Goal: Information Seeking & Learning: Find specific fact

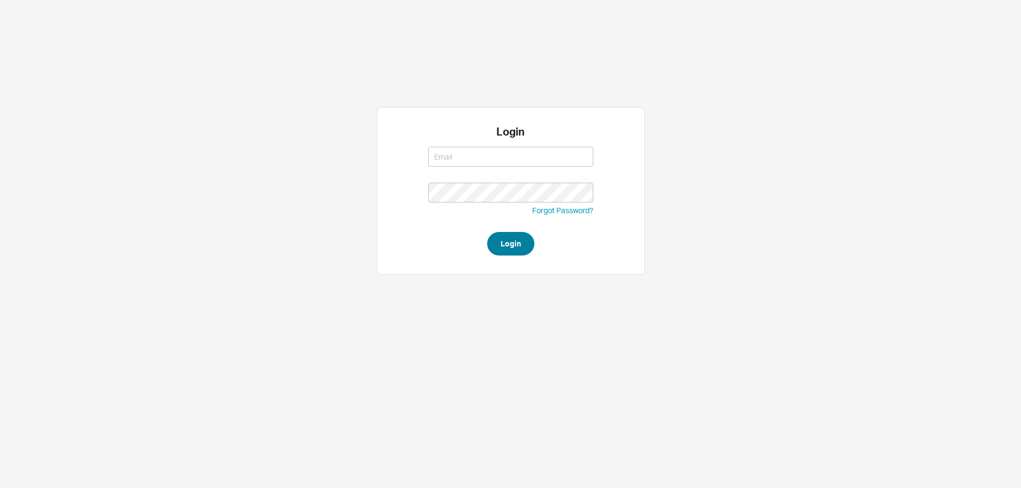
type input "yossi@asbathnj.com"
drag, startPoint x: 530, startPoint y: 250, endPoint x: 520, endPoint y: 246, distance: 10.8
click at [529, 250] on button "Login" at bounding box center [510, 244] width 47 height 24
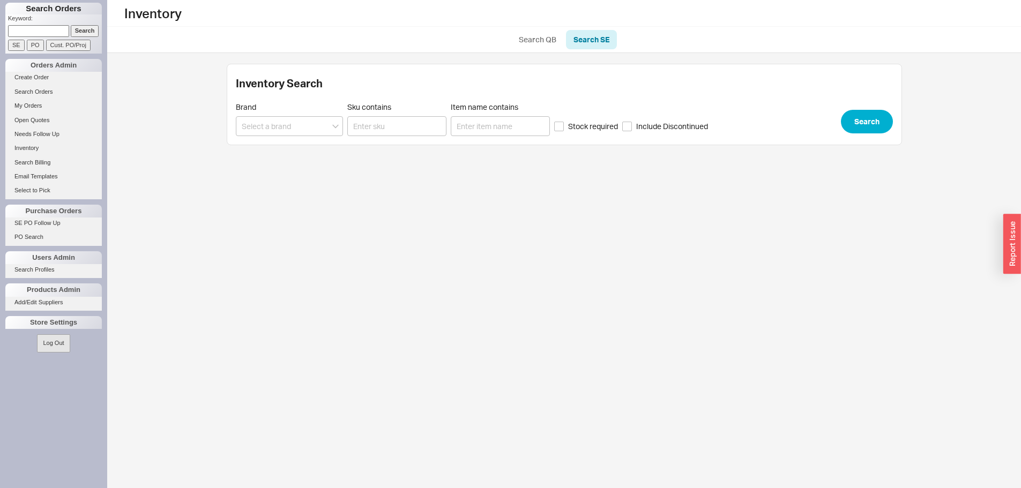
click at [45, 30] on input at bounding box center [38, 30] width 61 height 11
paste input "926944"
type input "926944"
click at [78, 32] on input "Search" at bounding box center [85, 30] width 28 height 11
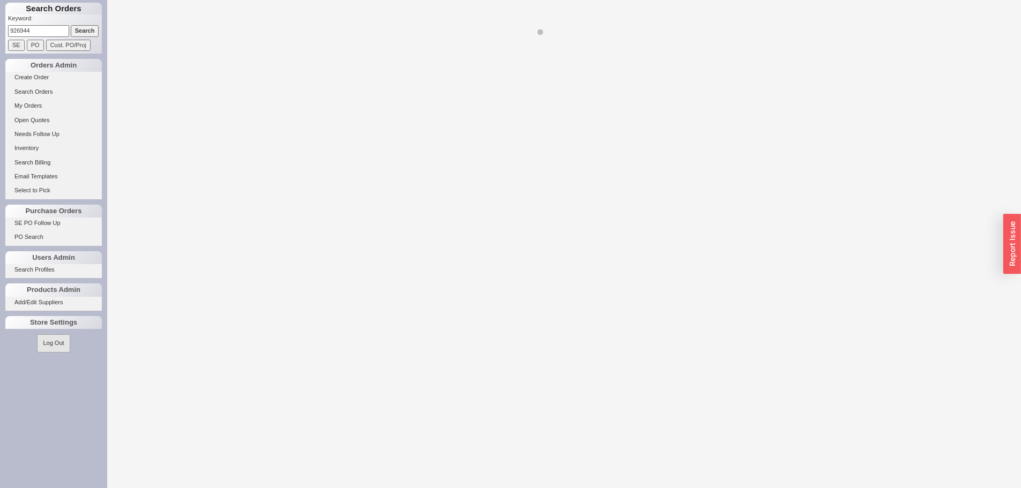
select select "LOW"
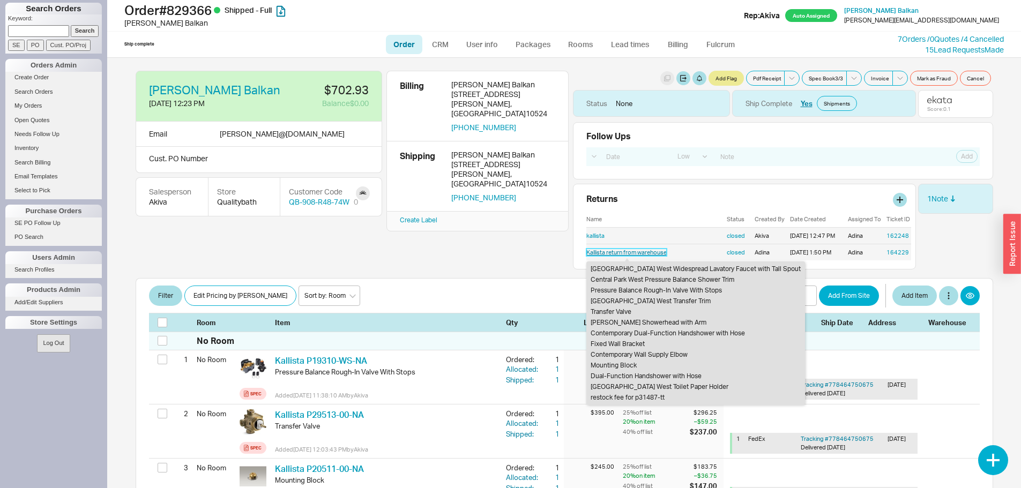
click at [637, 253] on link "Kallista return from warehouse" at bounding box center [626, 253] width 80 height 8
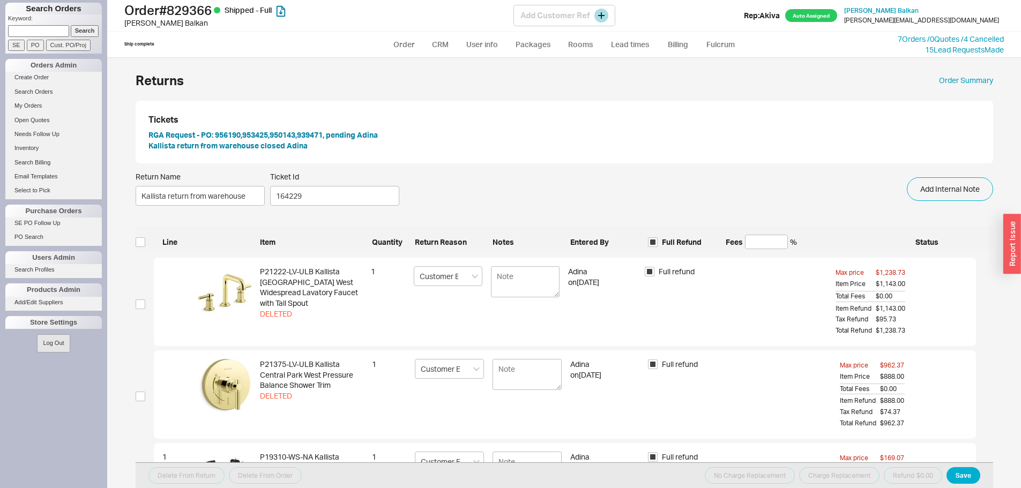
click at [184, 16] on h1 "Order # 829366 Shipped - Full" at bounding box center [318, 10] width 389 height 15
copy h1 "829366"
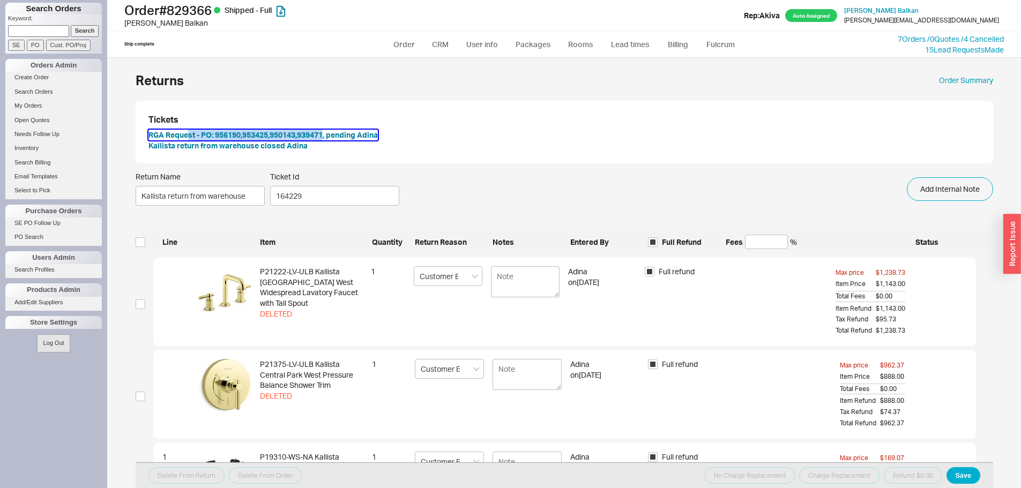
drag, startPoint x: 189, startPoint y: 132, endPoint x: 326, endPoint y: 137, distance: 136.7
click at [326, 137] on button "RGA Request - PO: 956190,953425,950143,939471, pending Adina" at bounding box center [262, 135] width 229 height 11
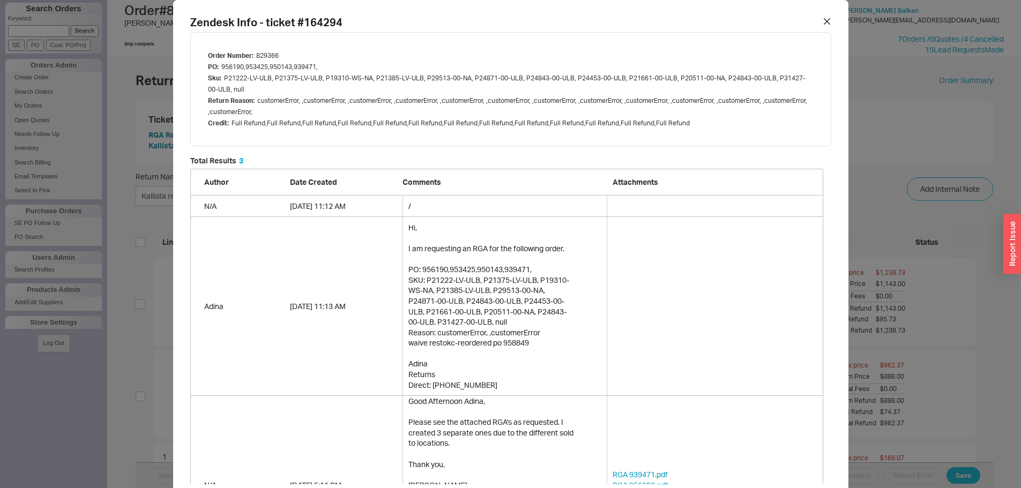
copy button "st - PO: 956190,953425,950143,939471"
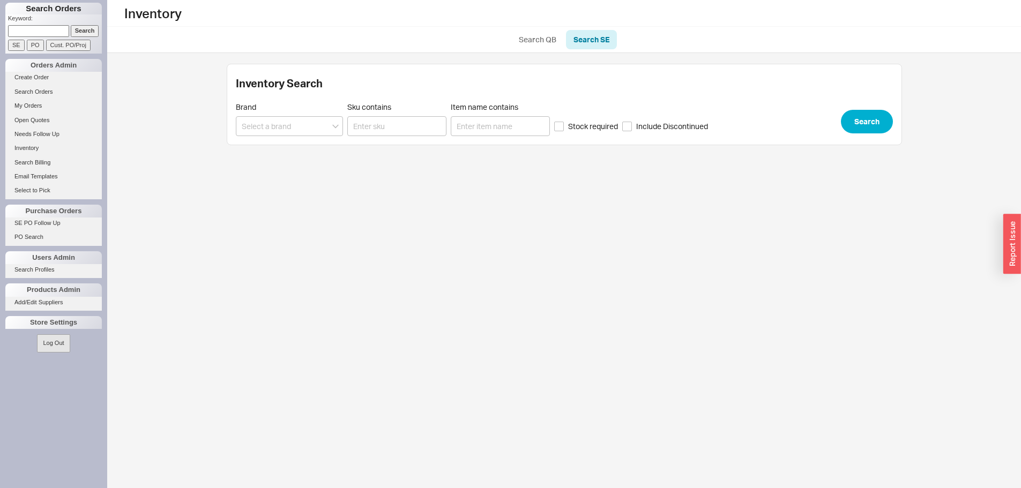
click at [32, 16] on p "Keyword:" at bounding box center [55, 19] width 94 height 11
click at [37, 34] on input at bounding box center [38, 30] width 61 height 11
paste input "1055213"
type input "1055213"
click at [83, 32] on input "Search" at bounding box center [85, 30] width 28 height 11
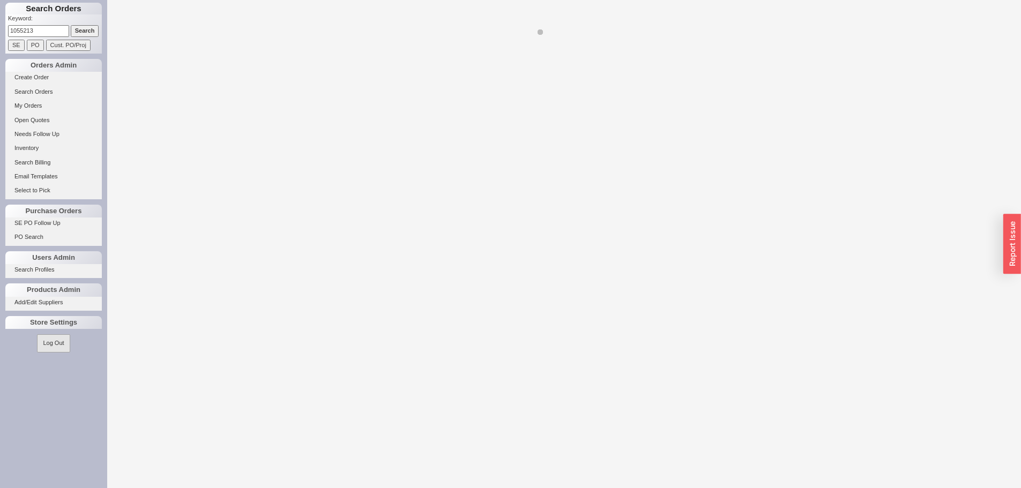
select select "LOW"
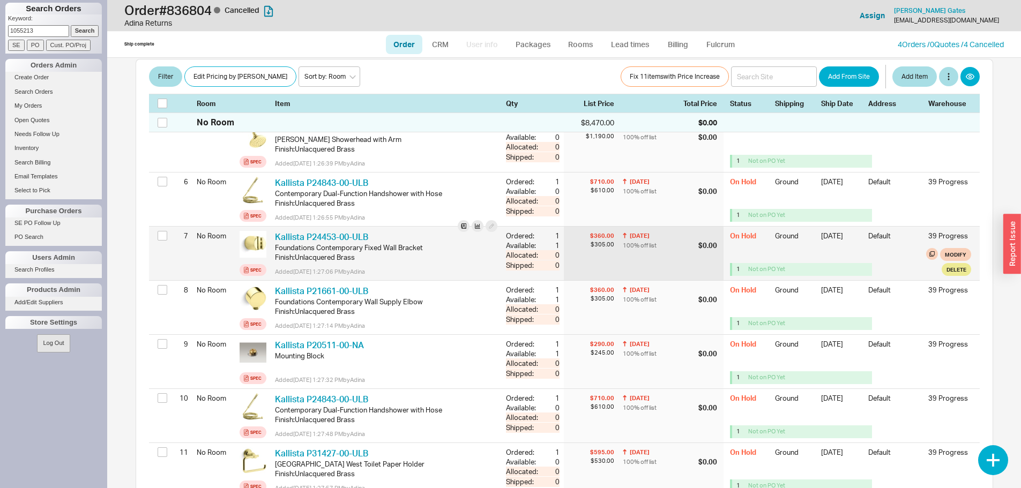
scroll to position [482, 0]
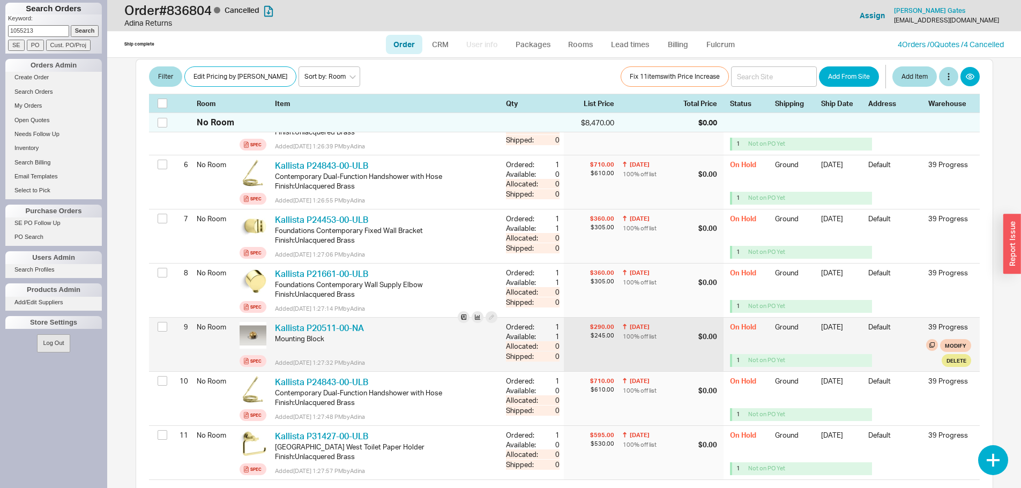
click at [549, 332] on div "1" at bounding box center [554, 337] width 11 height 10
click at [308, 323] on link "Kallista P20511-00-NA" at bounding box center [319, 328] width 89 height 11
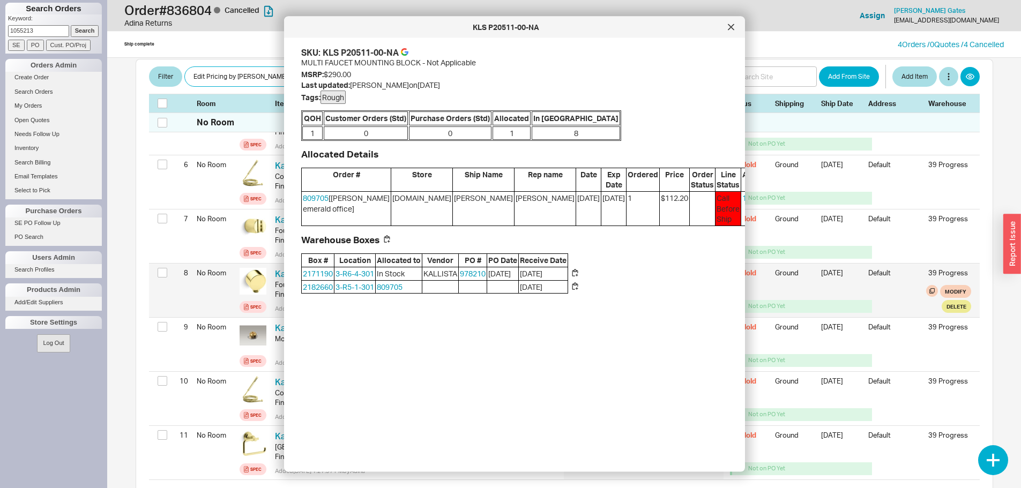
click at [161, 273] on div "8 No Room Spec Kallista P21661-00-ULB KLS P21661-00-ULB Foundations Contemporar…" at bounding box center [564, 291] width 830 height 54
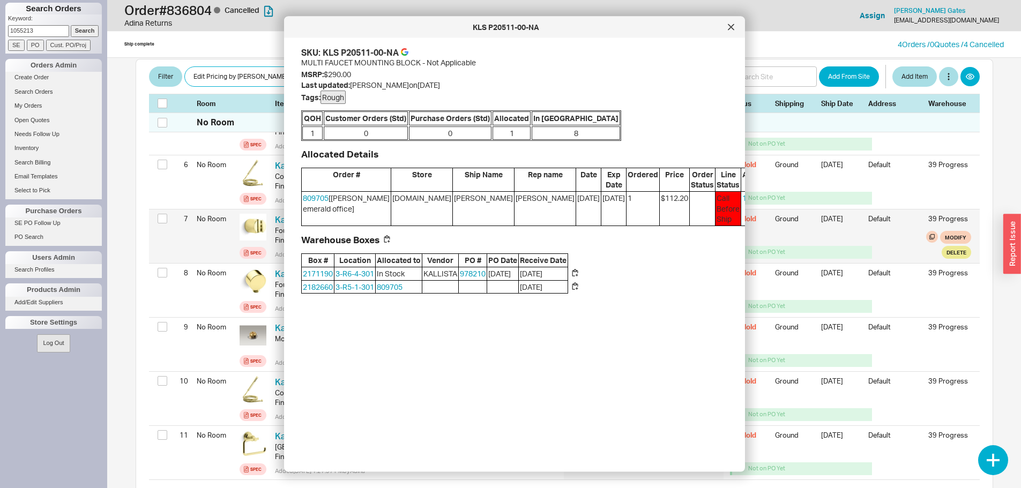
drag, startPoint x: 143, startPoint y: 265, endPoint x: 281, endPoint y: 211, distance: 148.3
click at [144, 262] on div "No Room $8,470.00 $0.00 1 No Room Spec Kallista P21222-LV-ULB KLS P21222-LV-ULB…" at bounding box center [564, 162] width 857 height 662
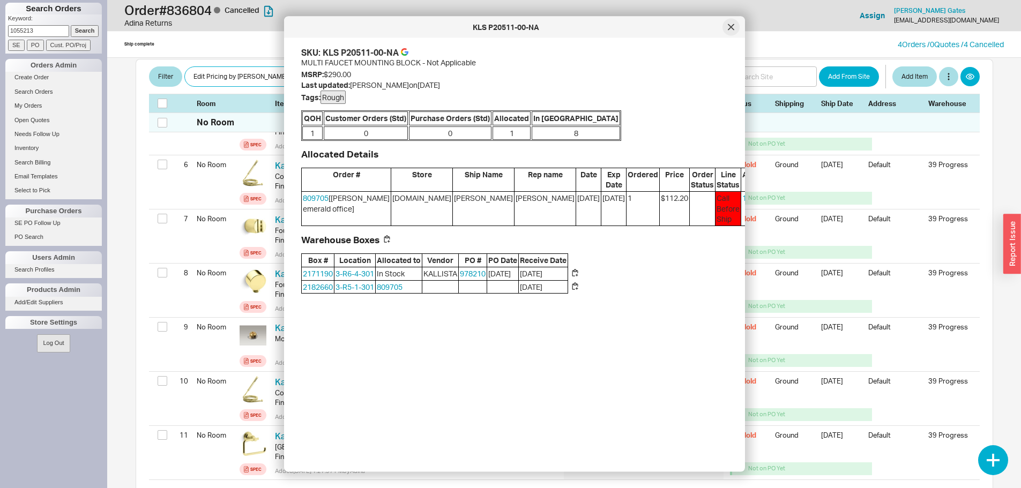
click at [730, 26] on icon at bounding box center [731, 27] width 6 height 6
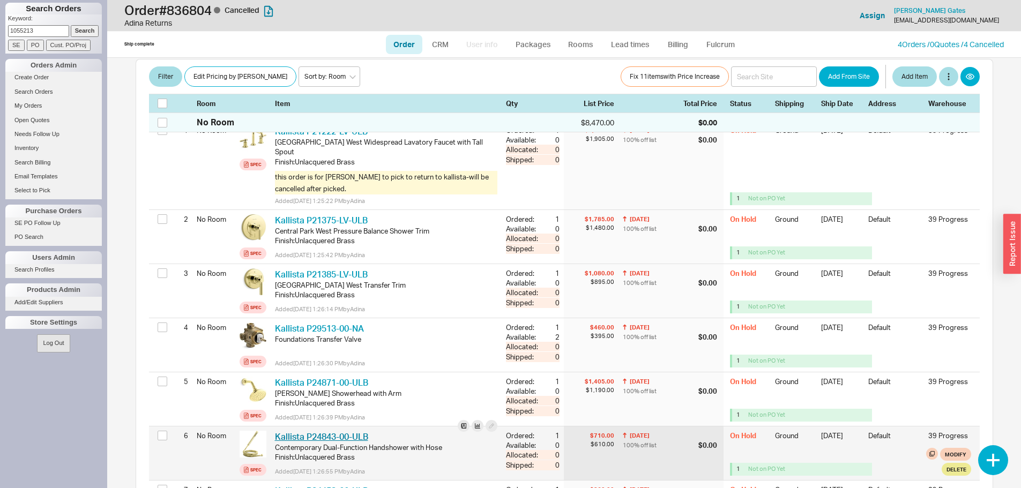
scroll to position [161, 0]
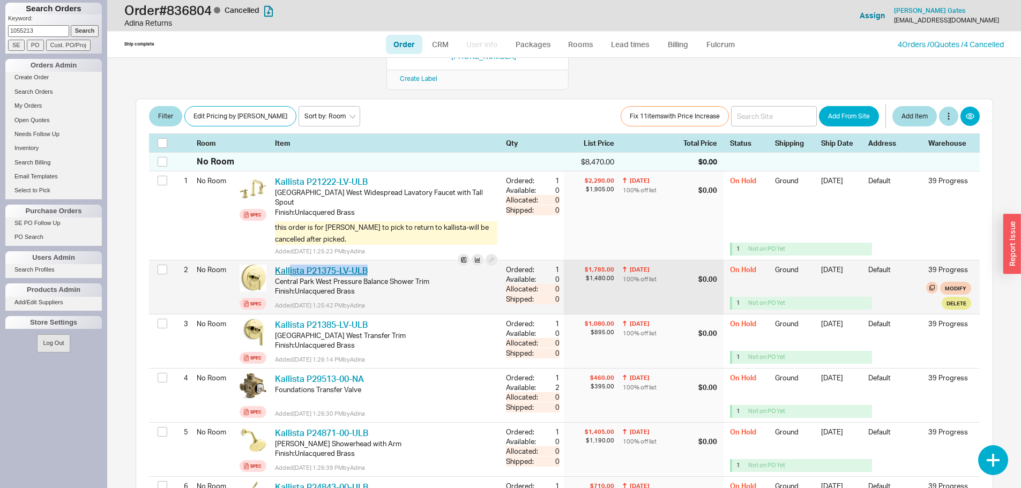
drag, startPoint x: 391, startPoint y: 237, endPoint x: 288, endPoint y: 243, distance: 103.6
click at [288, 265] on div "Kallista P21375-LV-ULB KLS P21375-LV-ULB" at bounding box center [386, 271] width 222 height 12
click at [287, 265] on link "Kallista P21375-LV-ULB" at bounding box center [321, 270] width 93 height 11
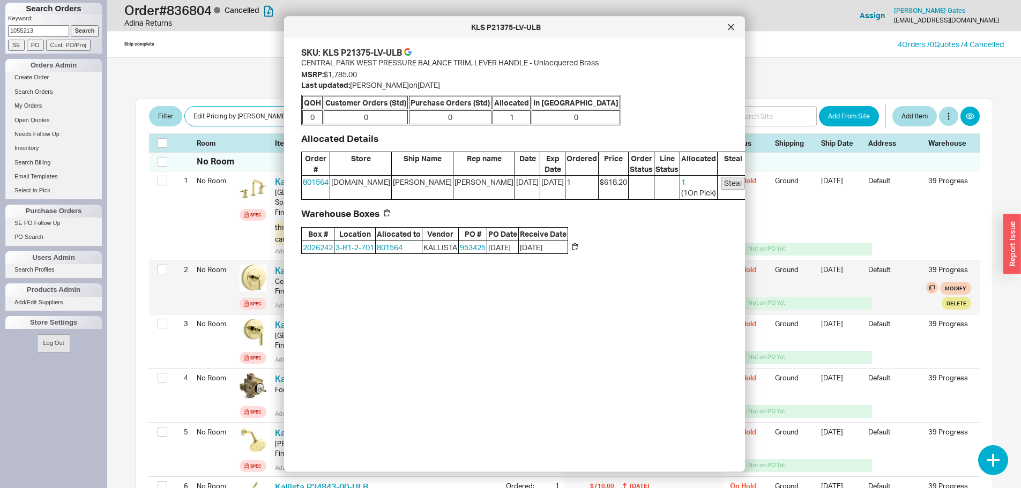
click at [197, 282] on div "2 No Room Spec Kallista P21375-LV-ULB KLS P21375-LV-ULB Central Park West Press…" at bounding box center [564, 287] width 830 height 54
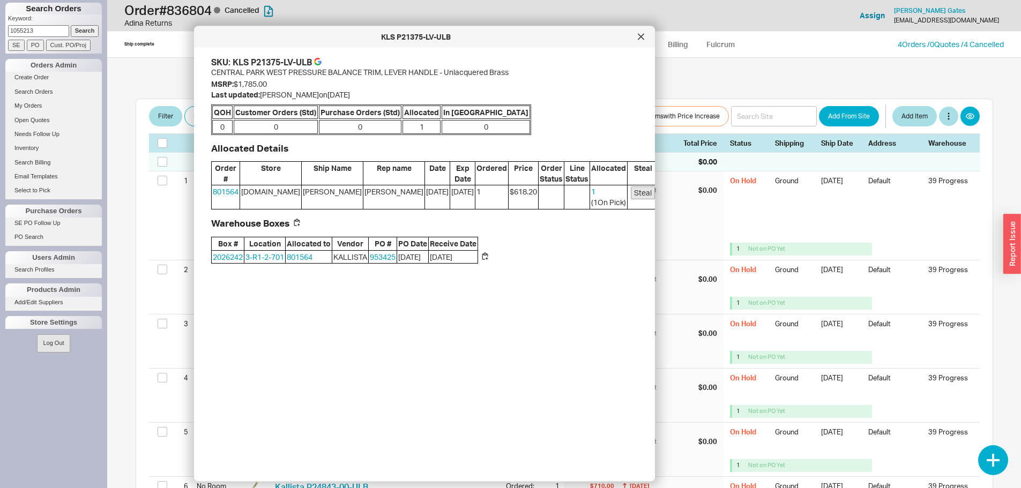
drag, startPoint x: 554, startPoint y: 31, endPoint x: 470, endPoint y: 39, distance: 84.0
click at [470, 39] on div "KLS P21375-LV-ULB" at bounding box center [415, 37] width 433 height 11
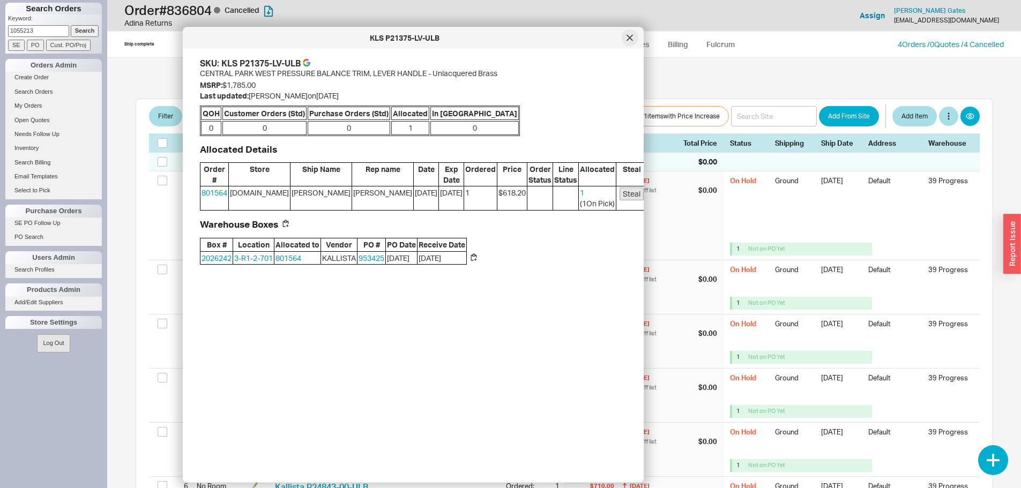
click at [626, 41] on div at bounding box center [629, 37] width 17 height 17
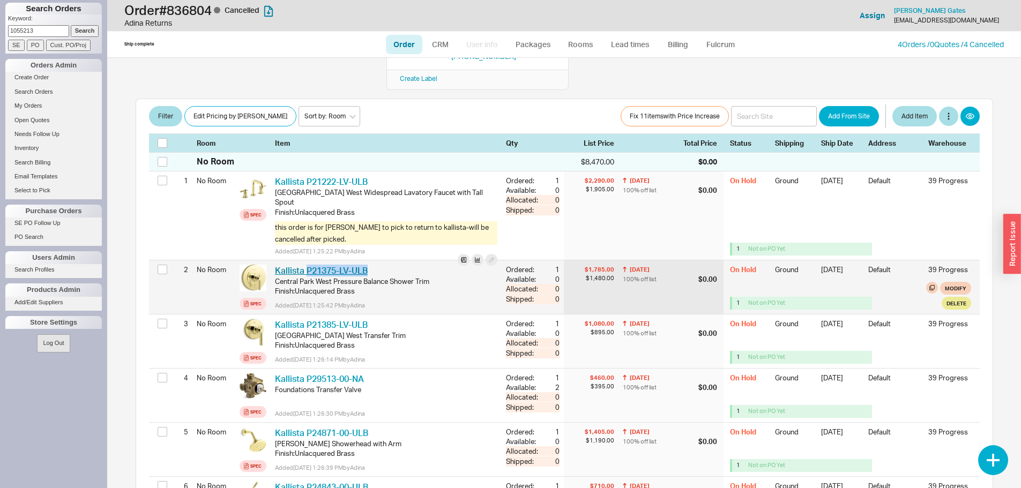
drag, startPoint x: 420, startPoint y: 247, endPoint x: 308, endPoint y: 241, distance: 112.1
click at [308, 265] on div "Kallista P21375-LV-ULB KLS P21375-LV-ULB" at bounding box center [386, 271] width 222 height 12
copy link "P21375-LV-ULB"
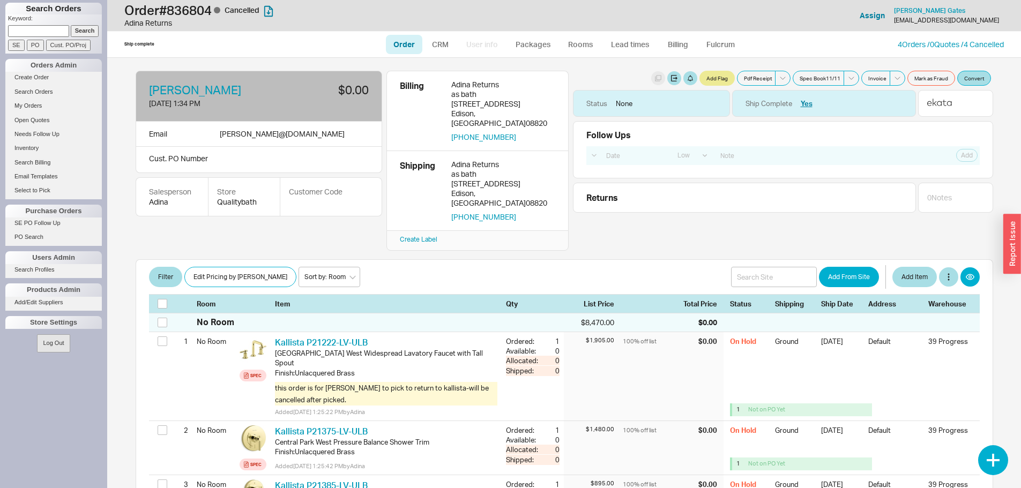
select select "LOW"
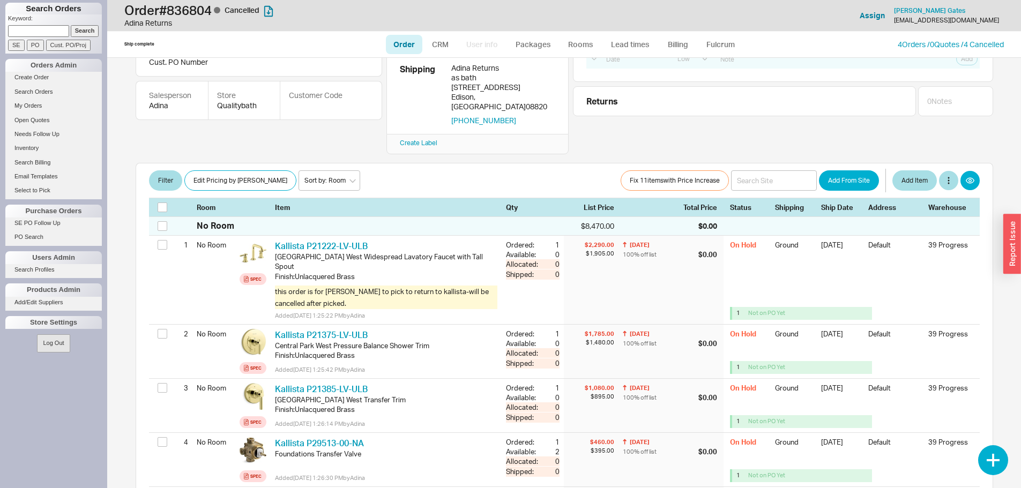
scroll to position [107, 0]
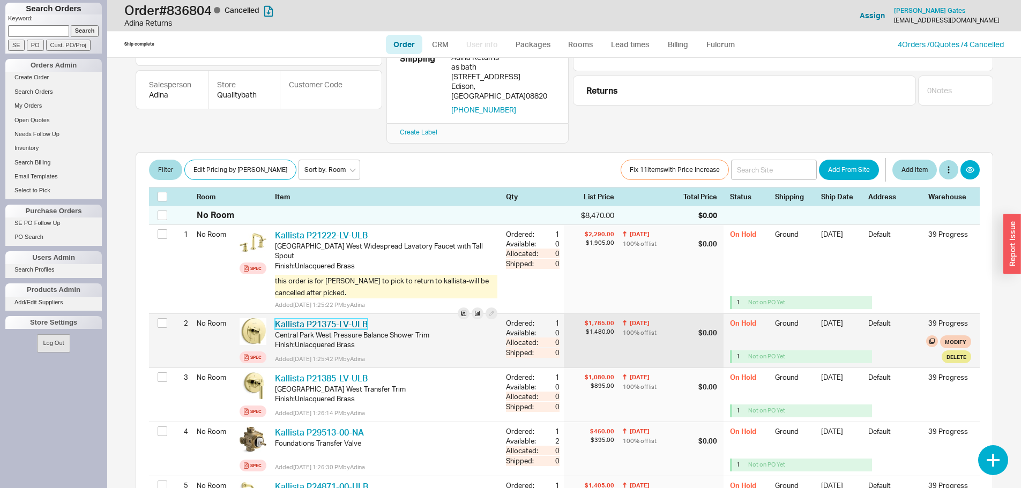
click at [341, 319] on link "Kallista P21375-LV-ULB" at bounding box center [321, 324] width 93 height 11
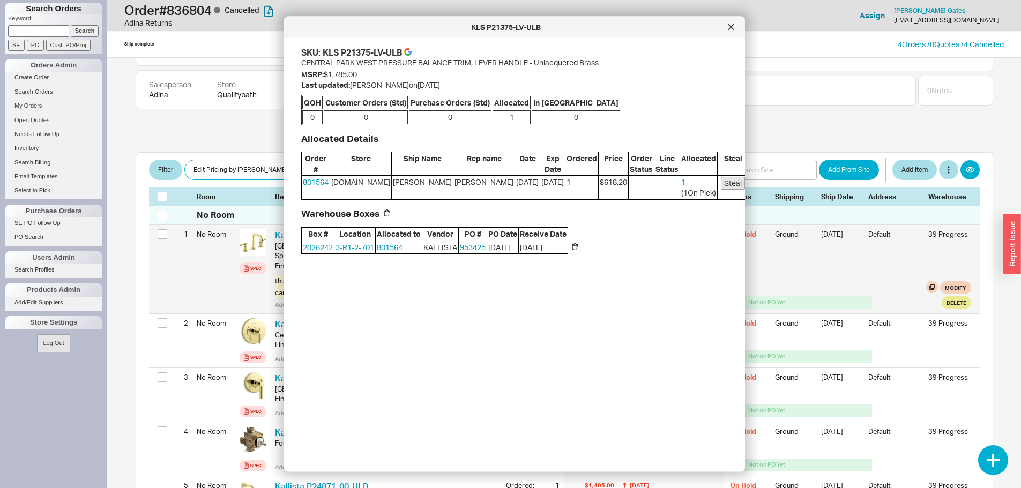
click at [184, 265] on div "1 No Room Spec Kallista P21222-LV-ULB KLS P21222-LV-ULB Central Park West Wides…" at bounding box center [564, 269] width 830 height 88
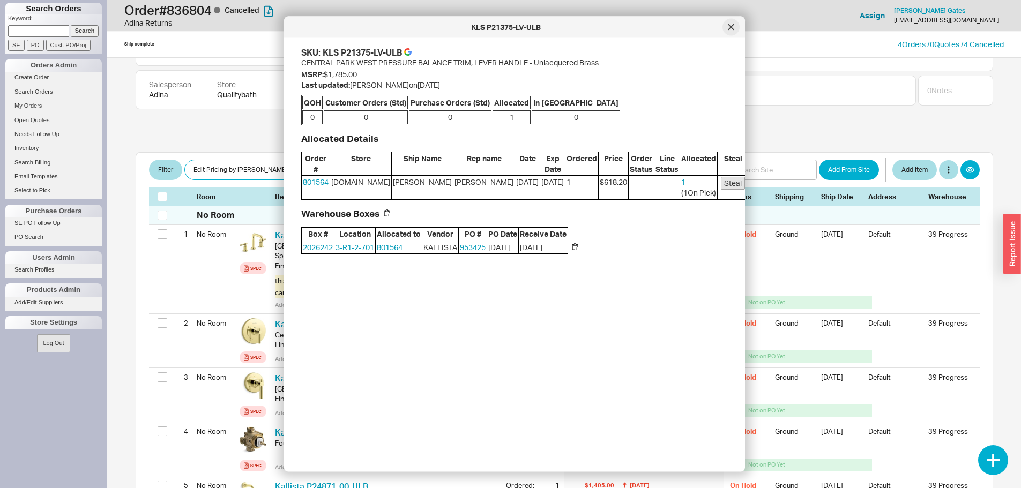
click at [728, 25] on icon at bounding box center [731, 27] width 6 height 6
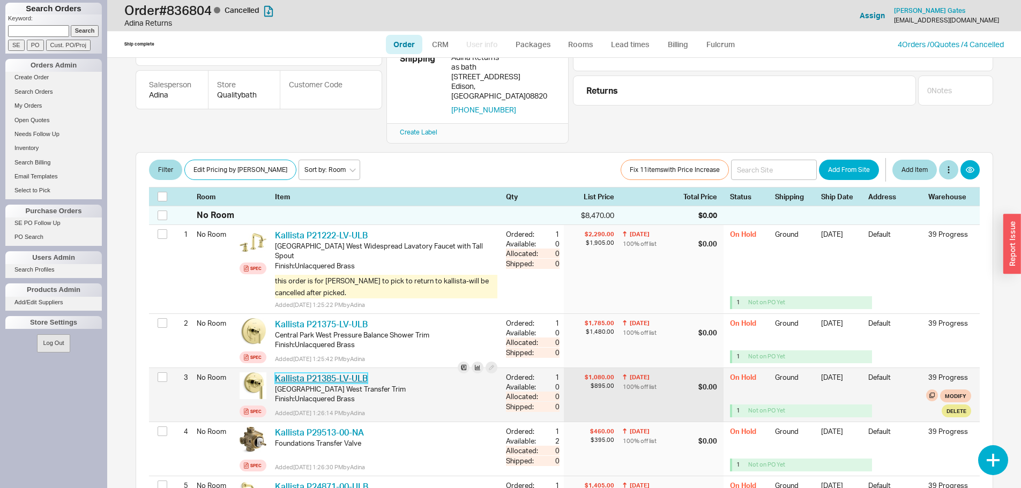
click at [350, 373] on link "Kallista P21385-LV-ULB" at bounding box center [321, 378] width 93 height 11
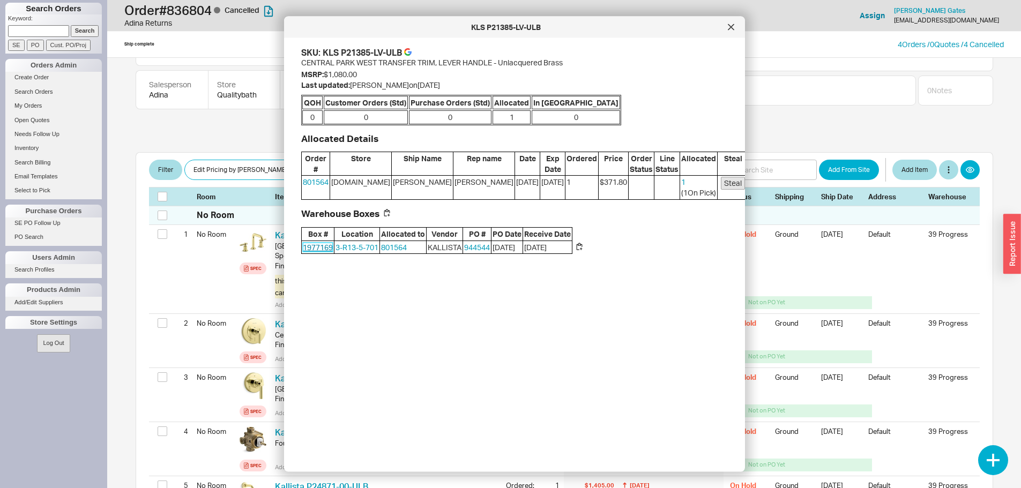
click at [310, 247] on link "1977169" at bounding box center [318, 246] width 30 height 9
click at [725, 29] on div at bounding box center [730, 27] width 17 height 17
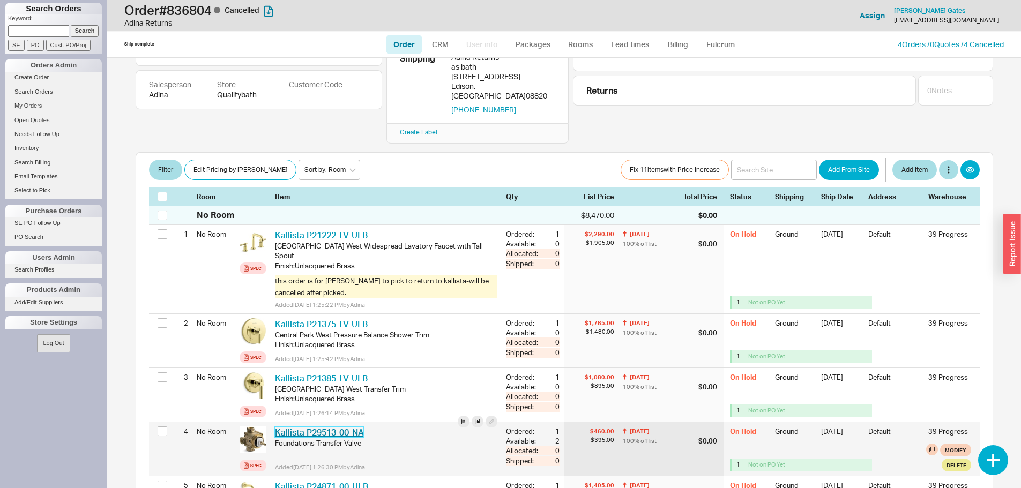
click at [325, 427] on link "Kallista P29513-00-NA" at bounding box center [319, 432] width 89 height 11
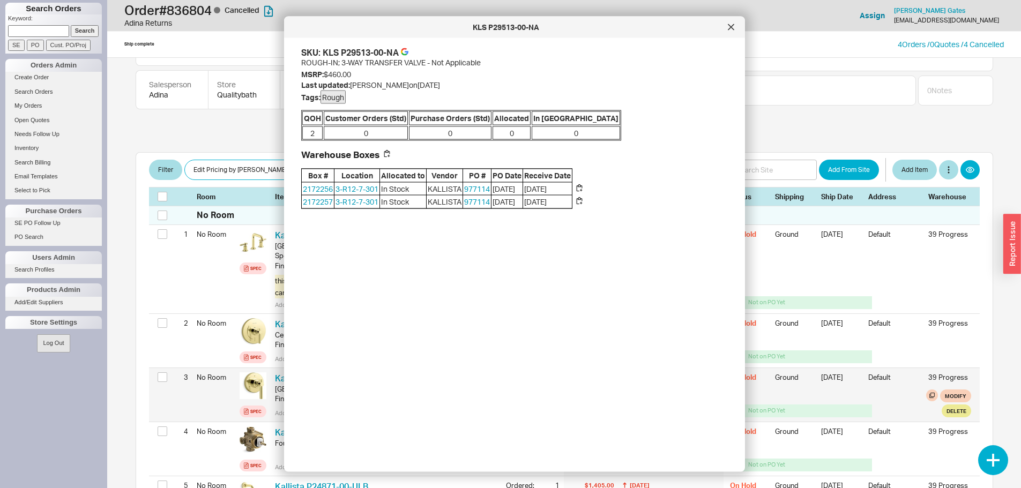
click at [199, 377] on div "3 No Room Spec Kallista P21385-LV-ULB KLS P21385-LV-ULB Central Park West Trans…" at bounding box center [564, 395] width 830 height 54
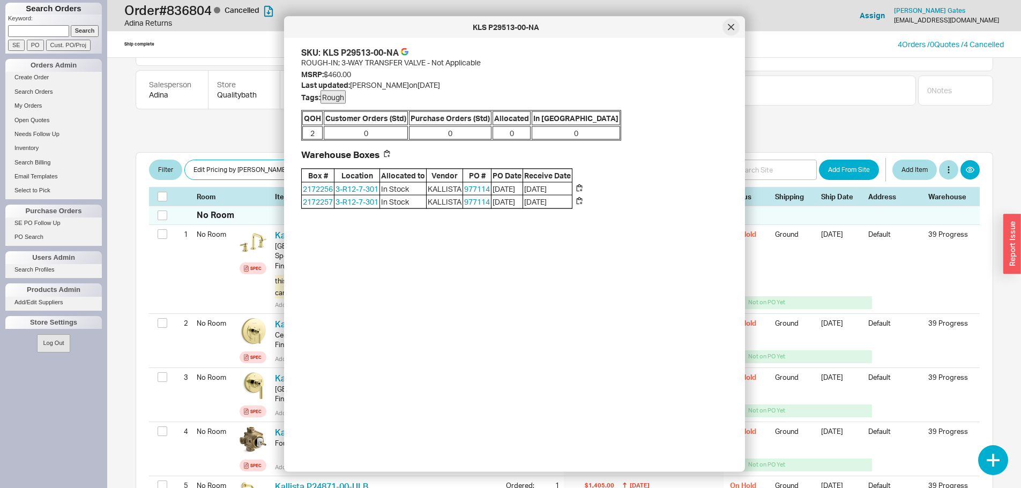
click at [733, 30] on icon at bounding box center [731, 27] width 6 height 6
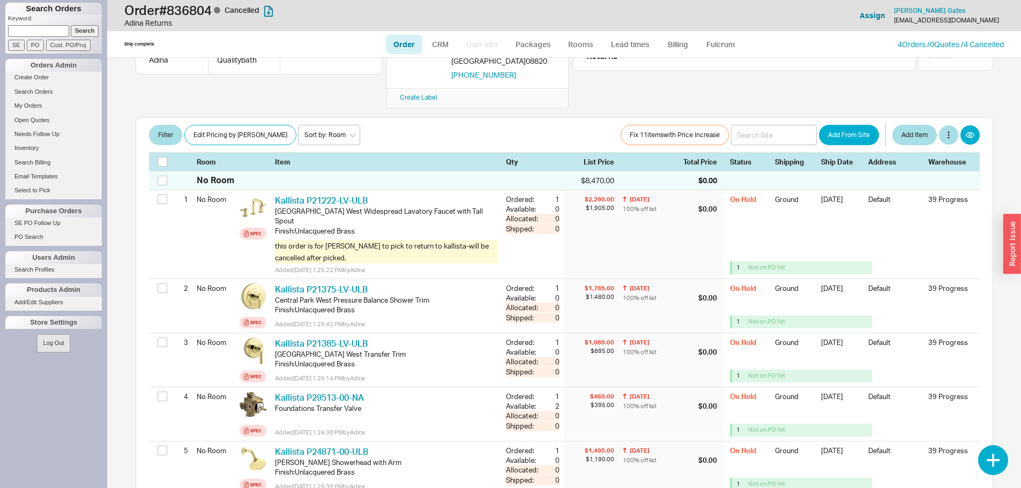
scroll to position [161, 0]
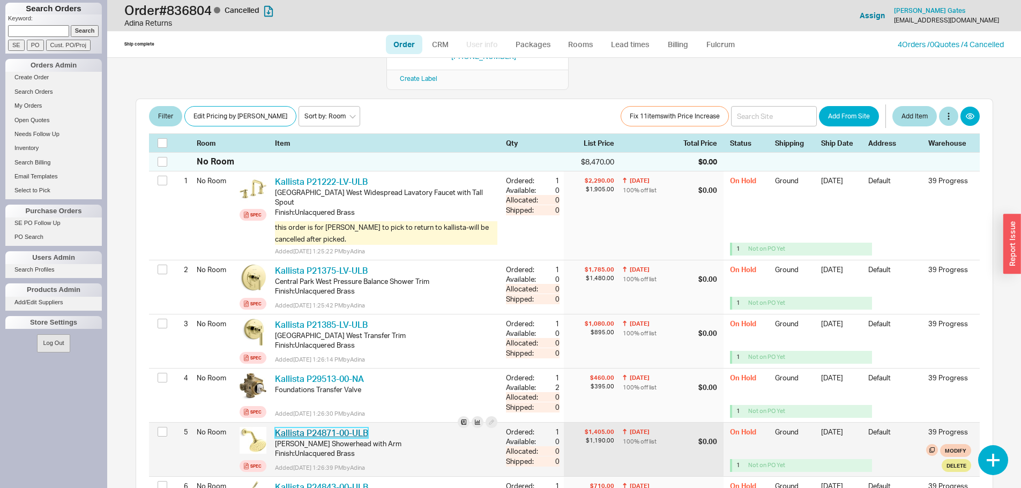
click at [303, 428] on link "Kallista P24871-00-ULB" at bounding box center [321, 433] width 93 height 11
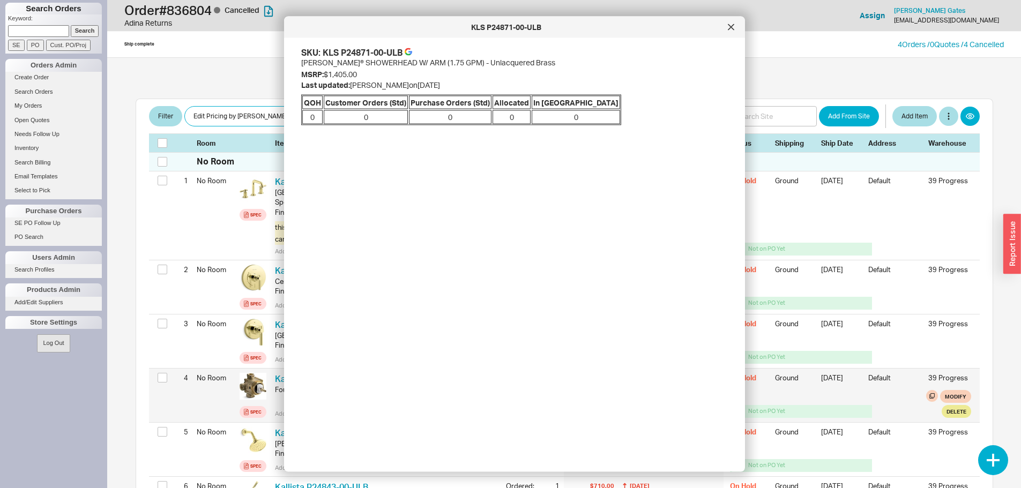
click at [184, 380] on div "4 No Room Spec Kallista P29513-00-NA KLS P29513-00-NA Foundations Transfer Valv…" at bounding box center [564, 396] width 830 height 54
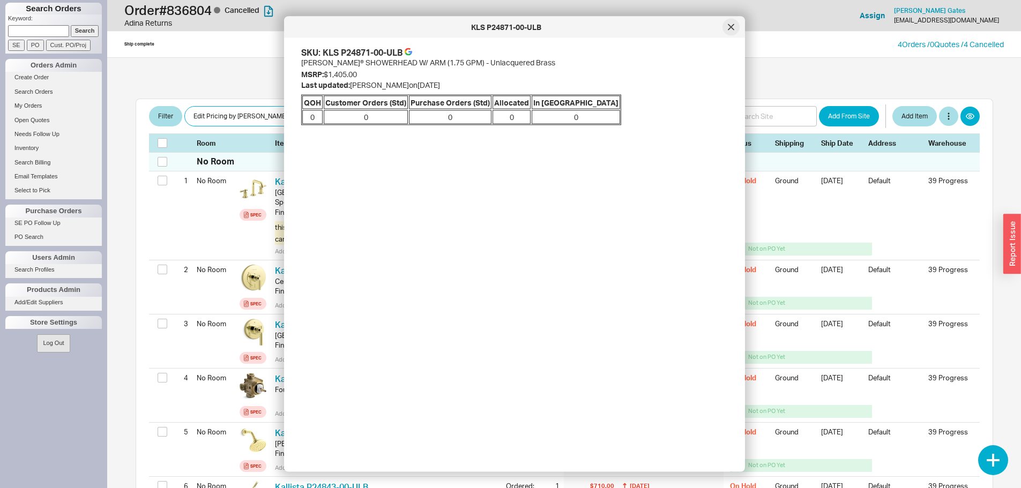
click at [728, 25] on div at bounding box center [730, 27] width 17 height 17
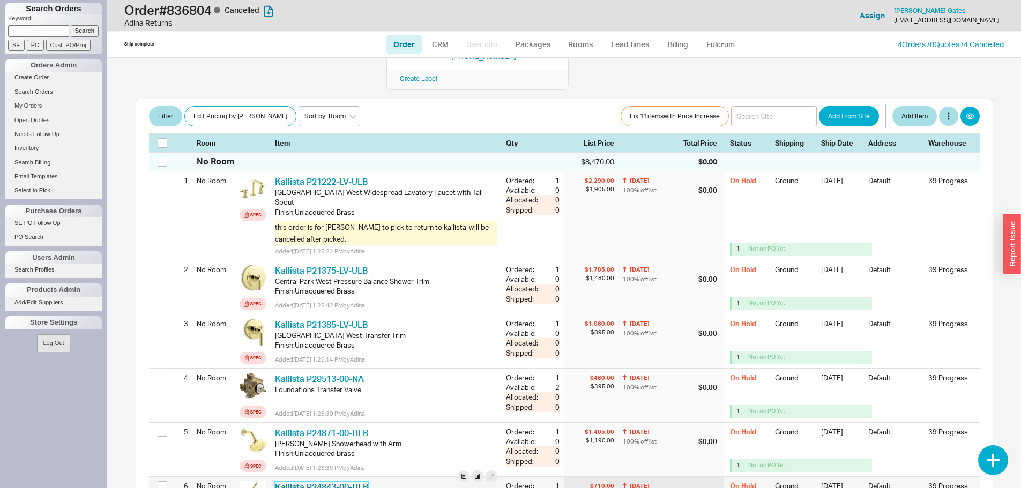
click at [315, 482] on link "Kallista P24843-00-ULB" at bounding box center [321, 487] width 93 height 11
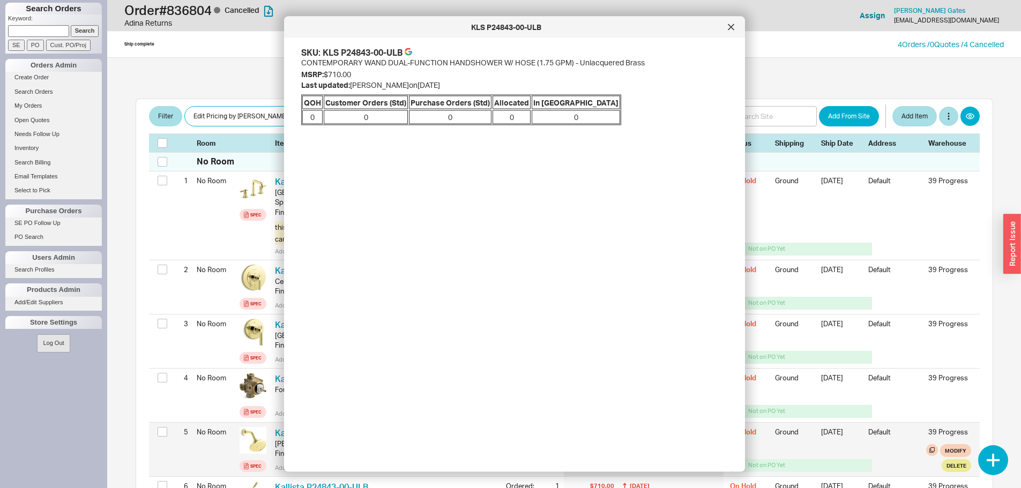
click at [164, 423] on div "5 No Room Spec Kallista P24871-00-ULB KLS P24871-00-ULB Bellis Showerhead with …" at bounding box center [564, 450] width 830 height 54
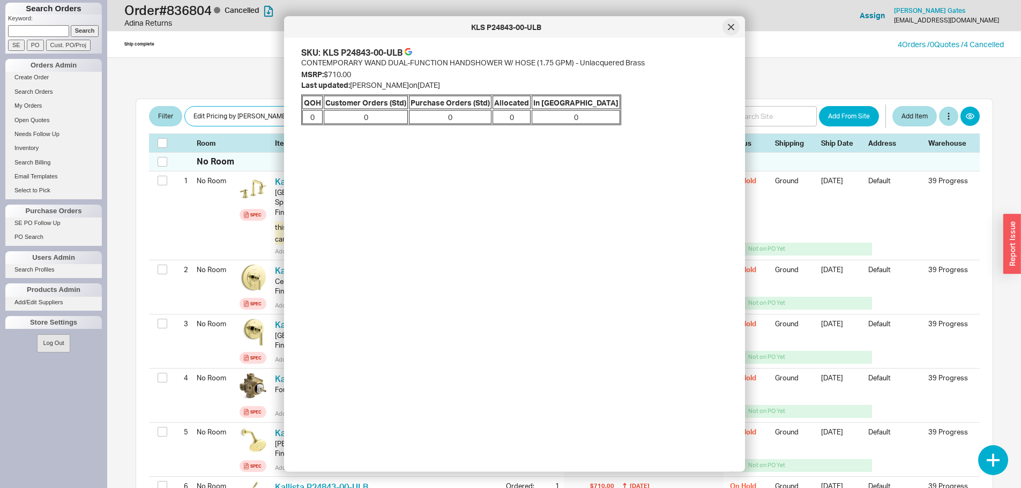
click at [723, 27] on div at bounding box center [730, 27] width 17 height 17
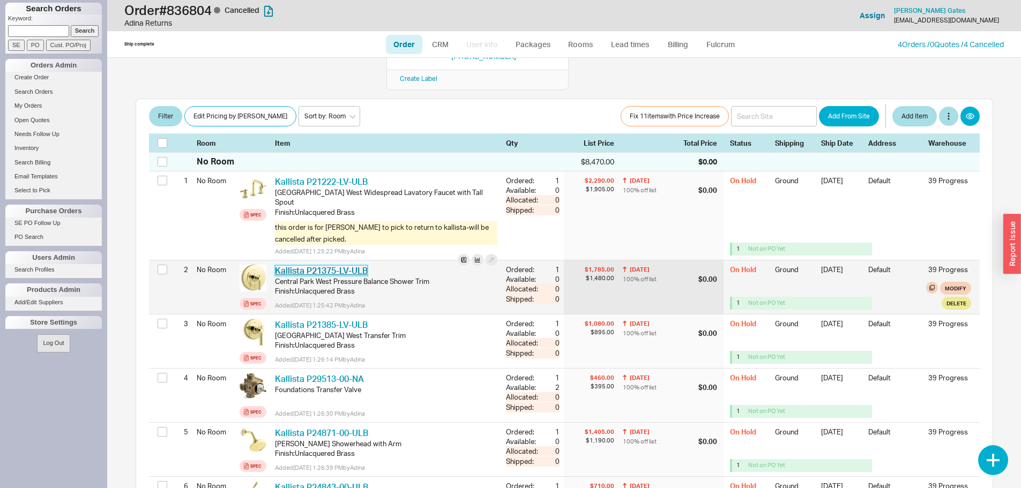
click at [313, 265] on link "Kallista P21375-LV-ULB" at bounding box center [321, 270] width 93 height 11
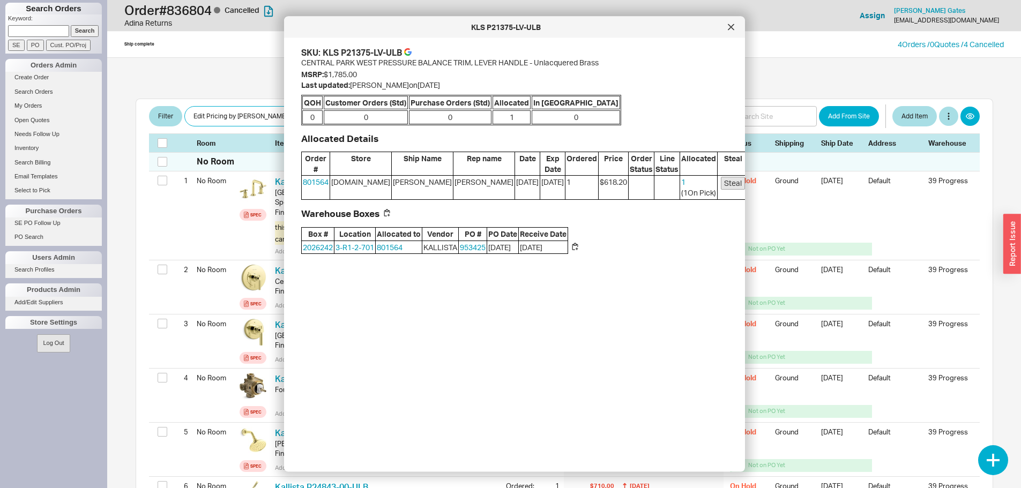
click at [357, 49] on div "KLS P21375-LV-ULB" at bounding box center [362, 53] width 79 height 12
click at [356, 49] on div "KLS P21375-LV-ULB" at bounding box center [362, 53] width 79 height 12
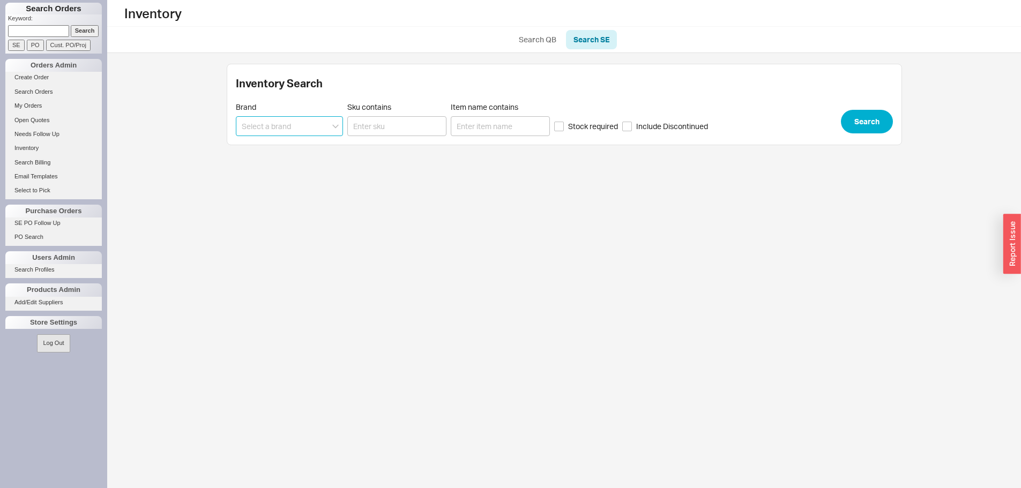
click at [305, 130] on input at bounding box center [289, 126] width 107 height 20
click at [296, 141] on div "PER - Perlato Co" at bounding box center [289, 148] width 106 height 19
type input "PER - Perlato Co"
click at [402, 131] on input "Sku contains" at bounding box center [396, 126] width 99 height 20
click at [475, 122] on input "Item name contains" at bounding box center [500, 126] width 99 height 20
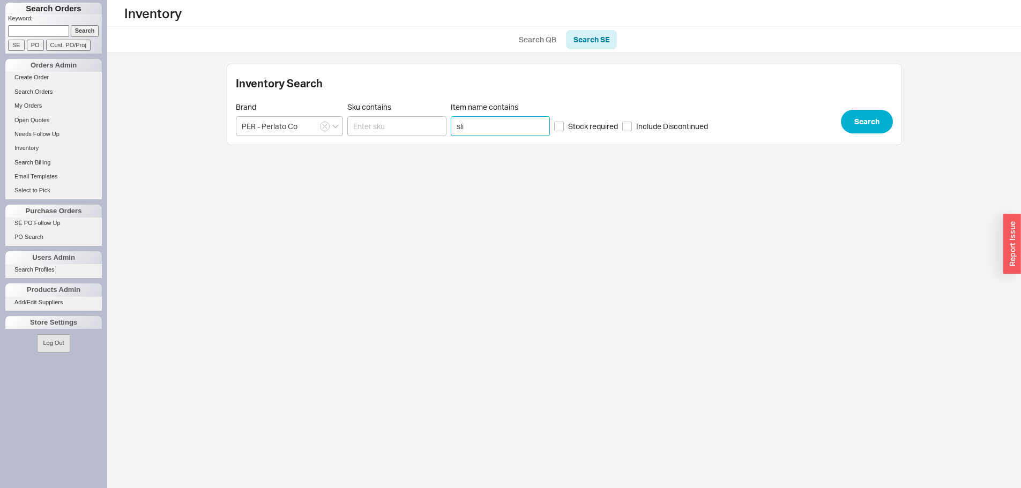
type input "slim"
click button "Search" at bounding box center [867, 122] width 52 height 24
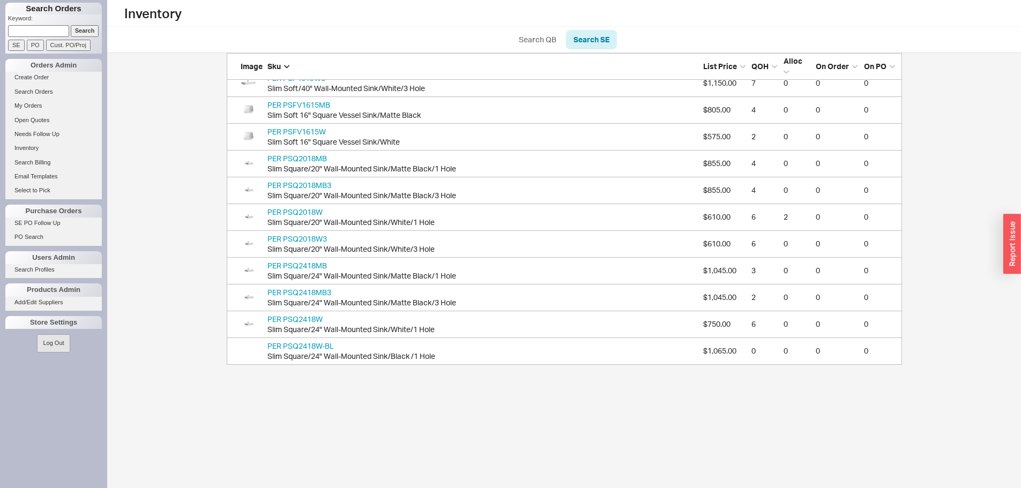
scroll to position [500, 0]
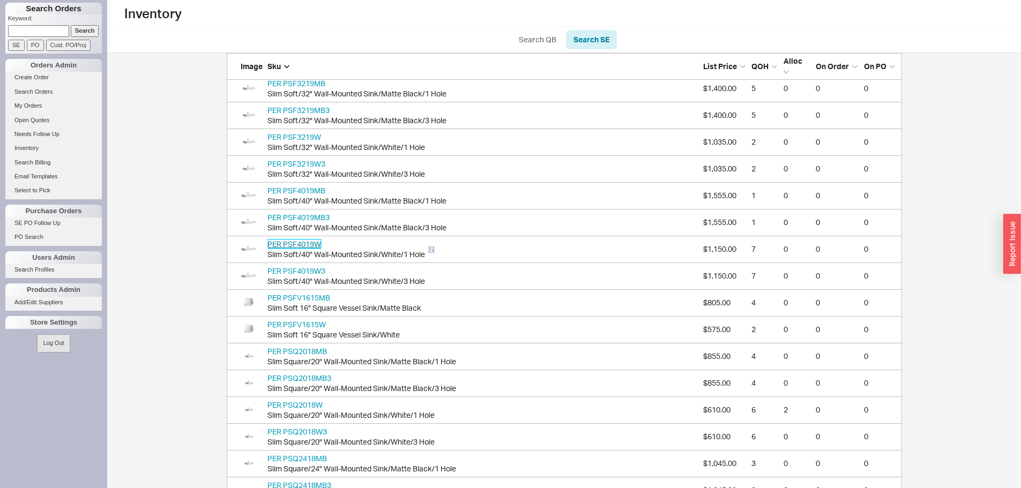
click at [312, 244] on link "PER PSF4019W" at bounding box center [294, 244] width 54 height 9
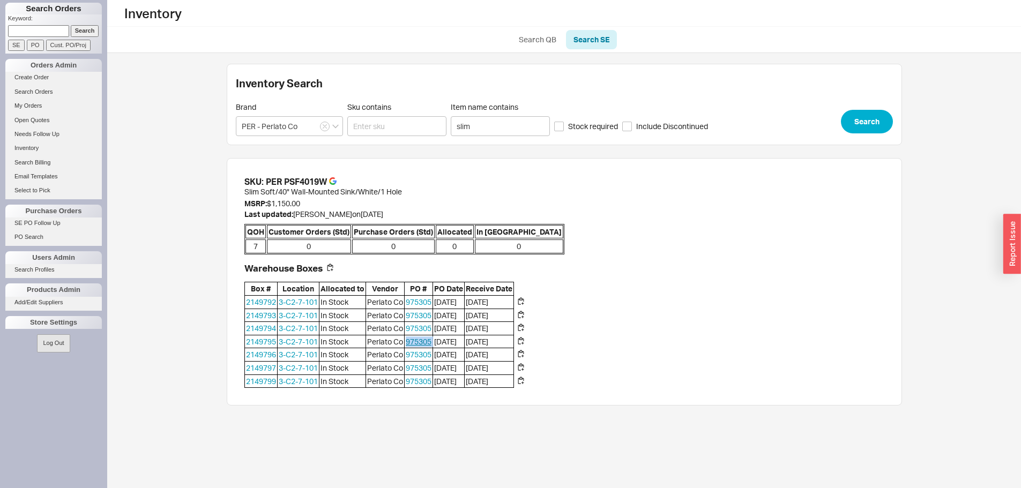
drag, startPoint x: 436, startPoint y: 346, endPoint x: 407, endPoint y: 340, distance: 29.0
click at [0, 0] on div "2149795 3-C2-7-101 In Stock Perlato Co 975305 4/23/25 4/24/25" at bounding box center [0, 0] width 0 height 0
copy link "975305"
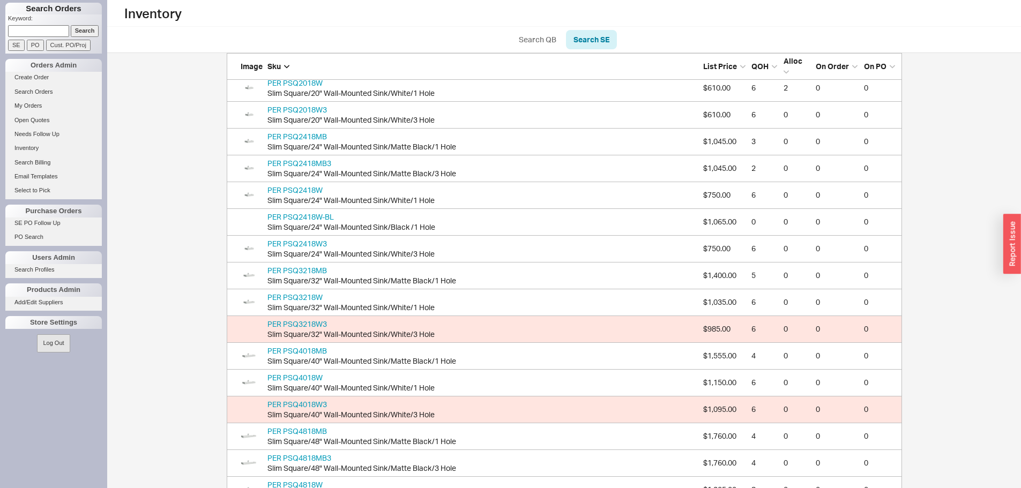
scroll to position [822, 0]
